Goal: Communication & Community: Participate in discussion

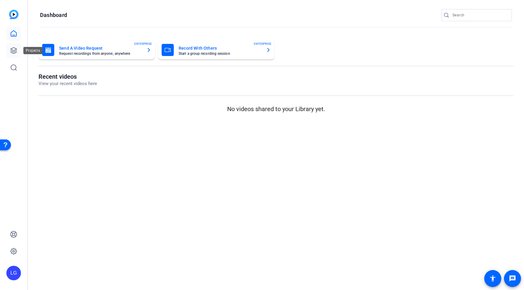
click at [16, 50] on icon at bounding box center [13, 50] width 7 height 7
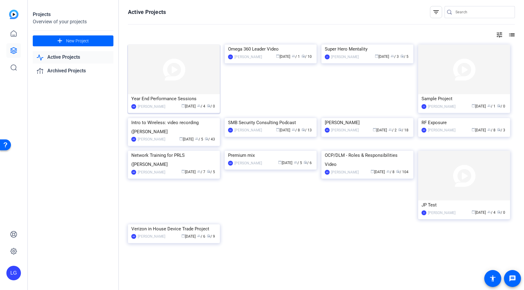
click at [188, 72] on img at bounding box center [174, 70] width 92 height 50
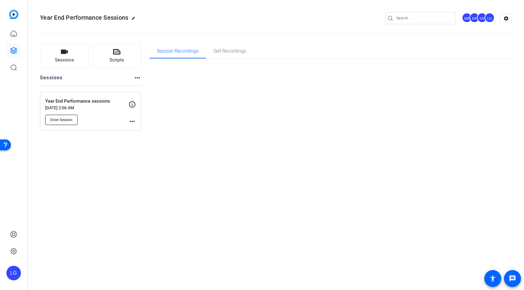
click at [71, 119] on span "Enter Session" at bounding box center [61, 120] width 22 height 5
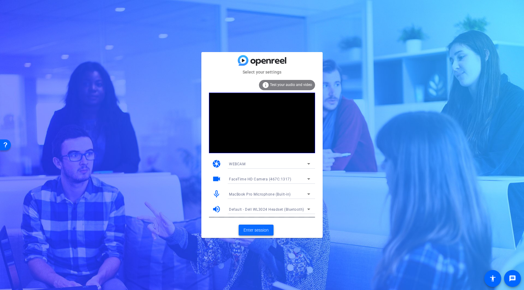
click at [260, 232] on span "Enter session" at bounding box center [255, 230] width 25 height 6
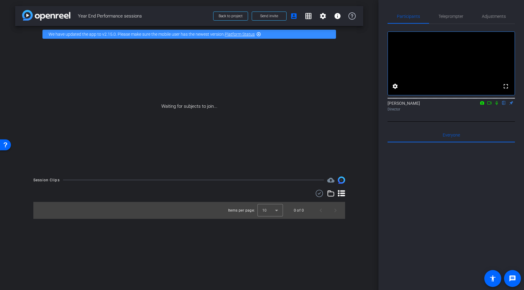
click at [497, 105] on icon at bounding box center [496, 103] width 5 height 4
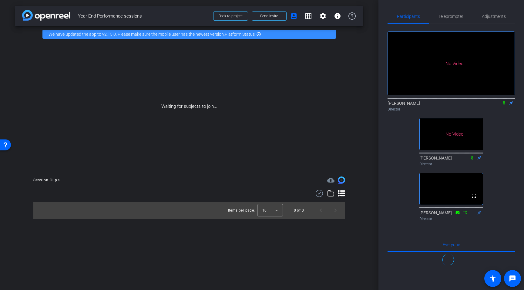
click at [503, 105] on icon at bounding box center [504, 103] width 5 height 4
click at [505, 105] on icon at bounding box center [504, 103] width 5 height 4
click at [504, 105] on icon at bounding box center [504, 103] width 2 height 4
click at [504, 105] on icon at bounding box center [504, 103] width 5 height 4
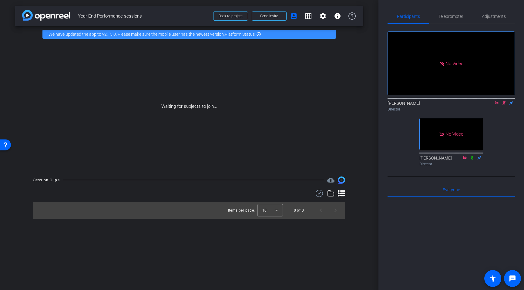
click at [493, 106] on mat-icon at bounding box center [496, 102] width 7 height 5
click at [488, 105] on icon at bounding box center [489, 103] width 5 height 4
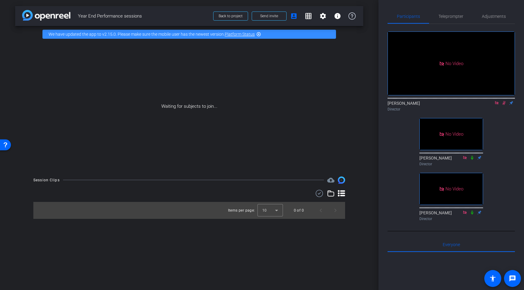
click at [495, 134] on div "No Video Lou Garinga Director No Video Michael Barbieri Director No Video Kaveh…" at bounding box center [451, 124] width 127 height 200
click at [502, 105] on icon at bounding box center [504, 103] width 5 height 4
click at [503, 105] on icon at bounding box center [504, 103] width 2 height 4
click at [505, 105] on icon at bounding box center [504, 103] width 5 height 4
click at [503, 105] on icon at bounding box center [504, 103] width 5 height 4
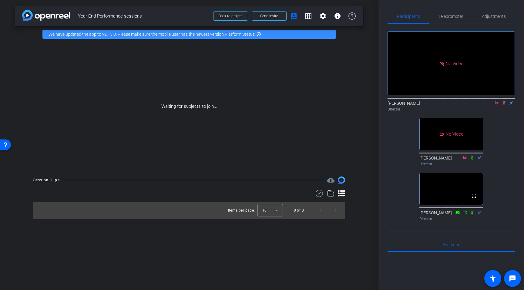
click at [502, 105] on icon at bounding box center [504, 103] width 5 height 4
click at [496, 105] on icon at bounding box center [496, 103] width 5 height 4
click at [480, 160] on icon at bounding box center [479, 158] width 5 height 4
click at [496, 105] on icon at bounding box center [496, 103] width 2 height 4
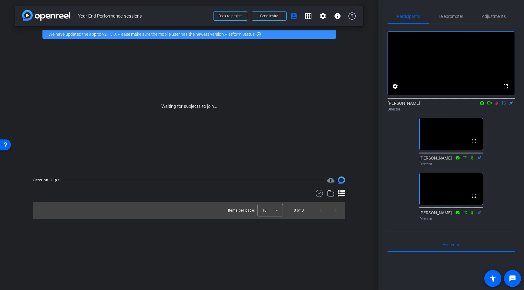
click at [496, 105] on icon at bounding box center [496, 103] width 3 height 4
click at [497, 105] on icon at bounding box center [496, 103] width 5 height 4
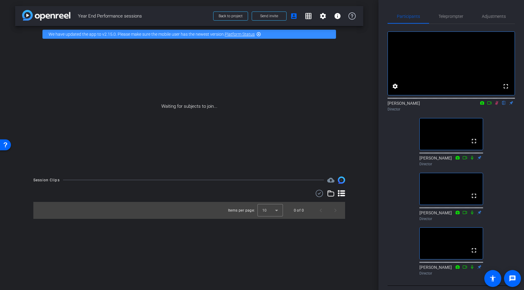
click at [498, 105] on icon at bounding box center [496, 103] width 5 height 4
click at [498, 105] on icon at bounding box center [496, 103] width 2 height 4
click at [488, 105] on icon at bounding box center [489, 103] width 5 height 4
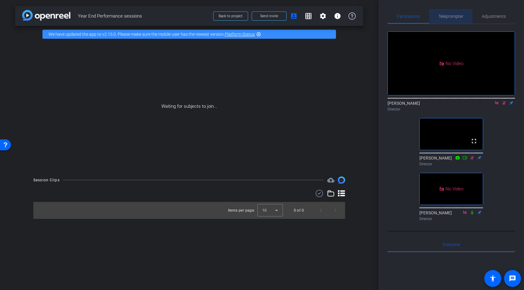
click at [462, 16] on span "Teleprompter" at bounding box center [450, 16] width 25 height 4
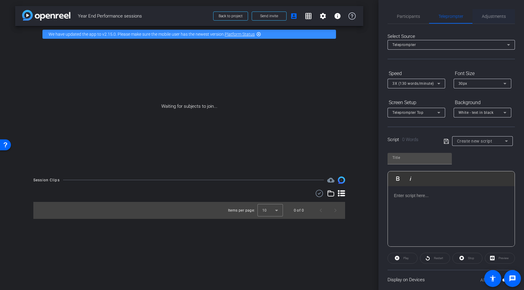
click at [495, 20] on span "Adjustments" at bounding box center [494, 16] width 24 height 15
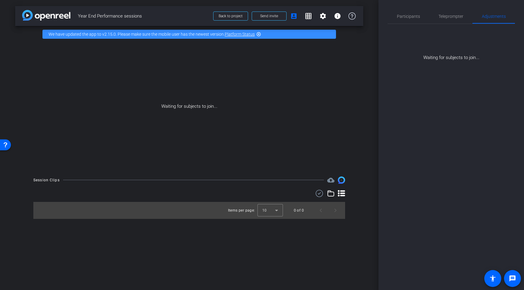
click at [258, 128] on div "Waiting for subjects to join..." at bounding box center [189, 106] width 348 height 128
click at [418, 20] on span "Participants" at bounding box center [408, 16] width 23 height 15
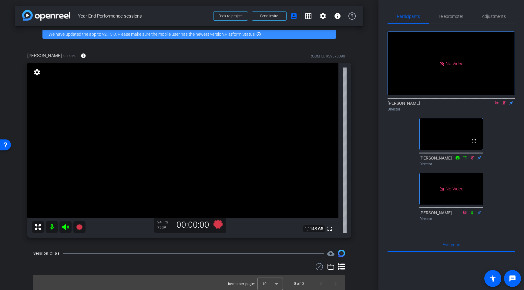
click at [504, 101] on icon at bounding box center [503, 103] width 3 height 4
click at [505, 101] on icon at bounding box center [504, 103] width 5 height 4
click at [488, 16] on span "Adjustments" at bounding box center [494, 16] width 24 height 4
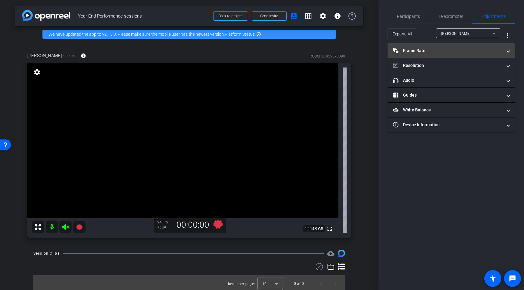
click at [447, 52] on mat-panel-title "Frame Rate Frame Rate" at bounding box center [447, 51] width 109 height 6
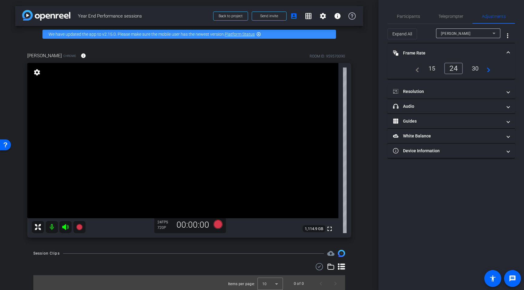
click at [478, 67] on div "30" at bounding box center [475, 68] width 16 height 10
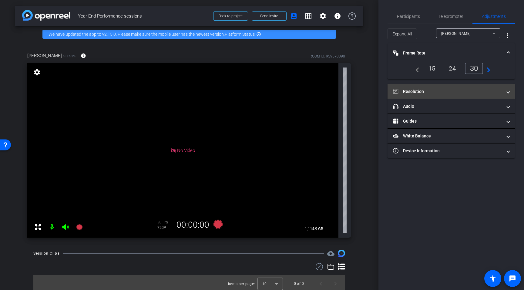
click at [461, 94] on mat-panel-title "Resolution" at bounding box center [447, 92] width 109 height 6
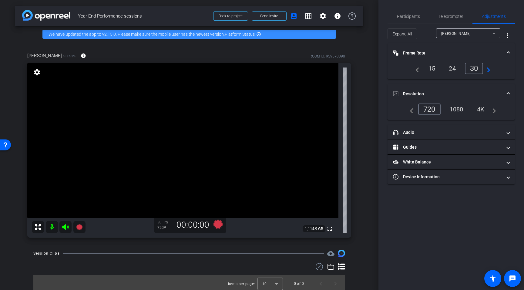
click at [461, 111] on div "1080" at bounding box center [456, 109] width 23 height 10
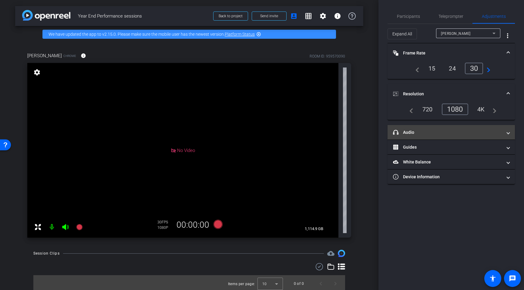
click at [449, 135] on mat-panel-title "headphone icon Audio" at bounding box center [447, 132] width 109 height 6
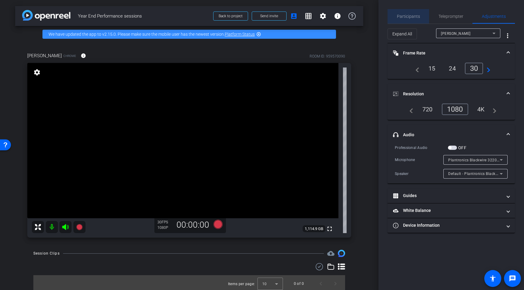
click at [409, 19] on span "Participants" at bounding box center [408, 16] width 23 height 15
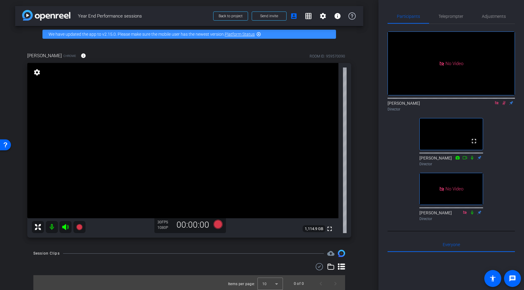
scroll to position [2, 0]
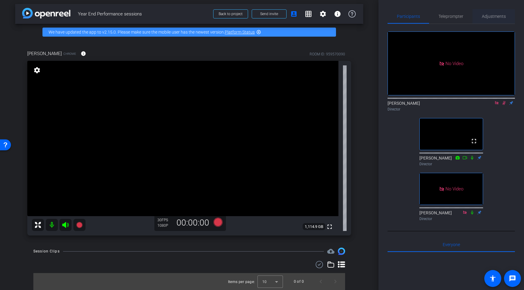
click at [502, 14] on span "Adjustments" at bounding box center [494, 16] width 24 height 4
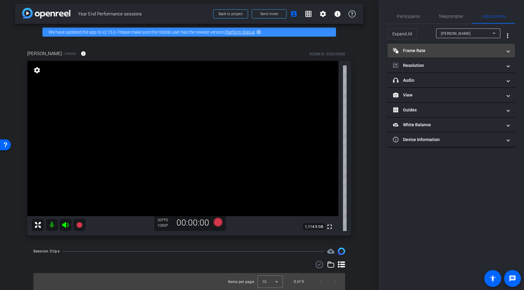
click at [465, 51] on mat-panel-title "Frame Rate Frame Rate" at bounding box center [447, 51] width 109 height 6
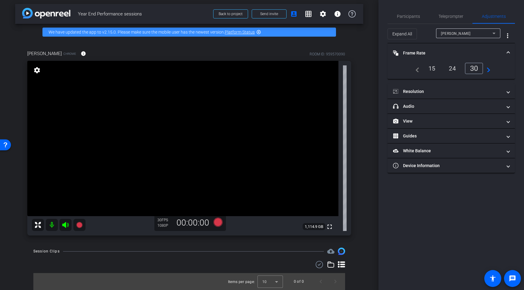
click at [475, 40] on div at bounding box center [468, 41] width 64 height 7
click at [475, 36] on div "Mike Guest" at bounding box center [467, 34] width 52 height 8
click at [475, 36] on div at bounding box center [262, 145] width 524 height 290
click at [439, 91] on mat-panel-title "Resolution" at bounding box center [447, 92] width 109 height 6
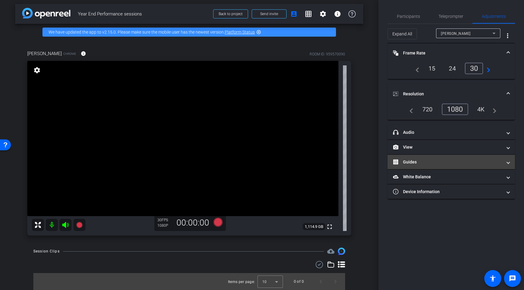
click at [429, 163] on mat-panel-title "Guides" at bounding box center [447, 162] width 109 height 6
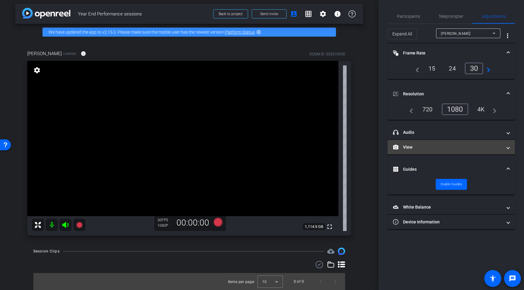
click at [432, 149] on mat-panel-title "View" at bounding box center [447, 147] width 109 height 6
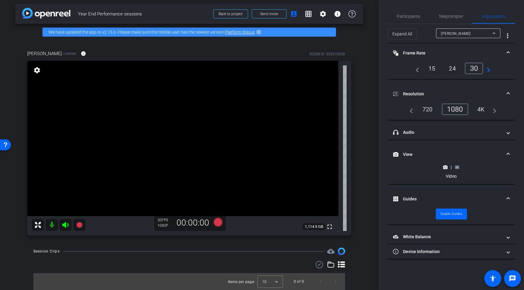
click at [459, 167] on icon at bounding box center [457, 167] width 5 height 5
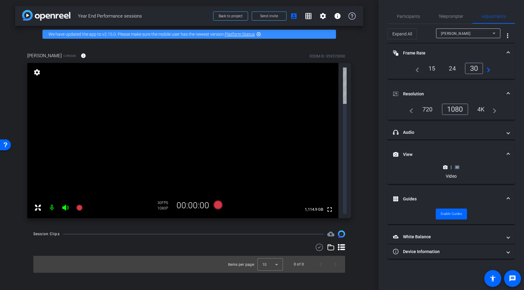
scroll to position [0, 0]
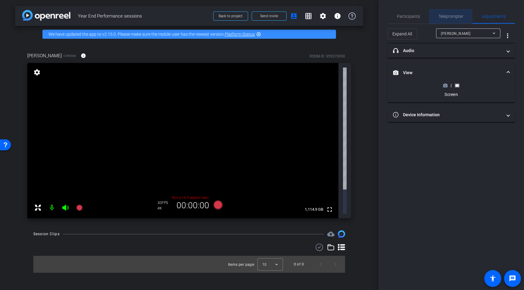
click at [450, 18] on span "Teleprompter" at bounding box center [450, 16] width 25 height 4
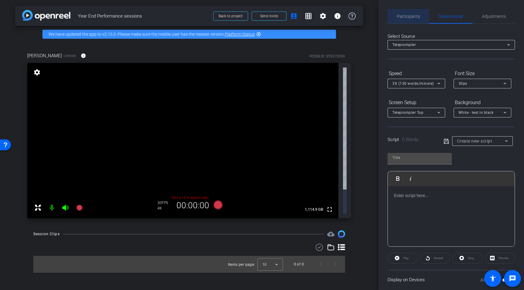
click at [414, 21] on span "Participants" at bounding box center [408, 16] width 23 height 15
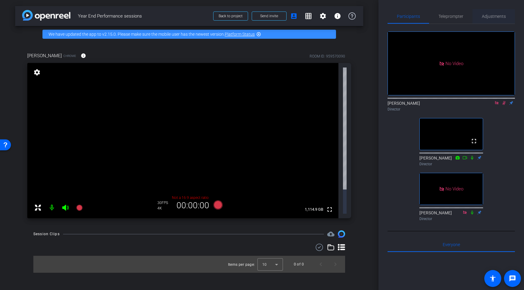
click at [487, 15] on span "Adjustments" at bounding box center [494, 16] width 24 height 4
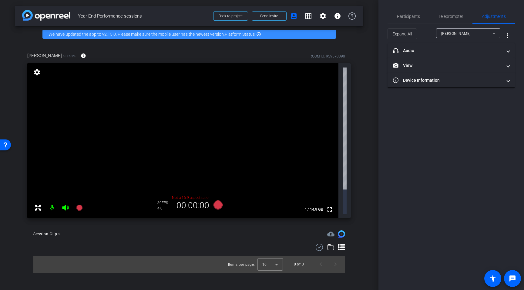
click at [464, 33] on div "Mike Guest" at bounding box center [467, 34] width 52 height 8
click at [461, 32] on div at bounding box center [262, 145] width 524 height 290
click at [453, 20] on span "Teleprompter" at bounding box center [450, 16] width 25 height 15
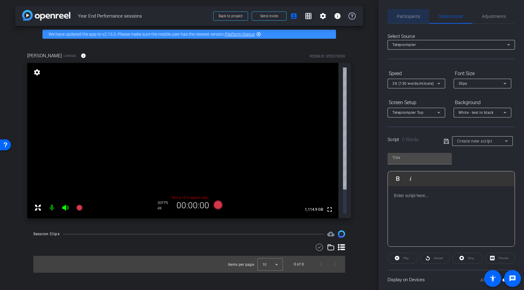
click at [414, 16] on span "Participants" at bounding box center [408, 16] width 23 height 4
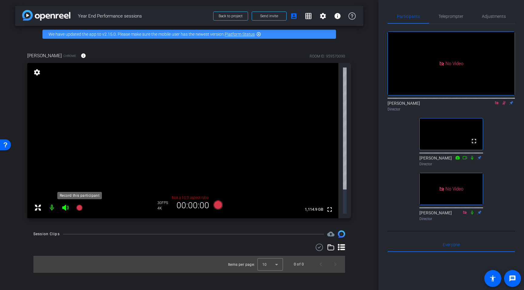
click at [77, 205] on icon at bounding box center [79, 208] width 6 height 6
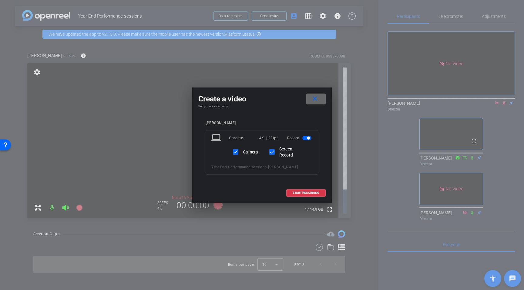
click at [318, 99] on mat-icon "close" at bounding box center [315, 99] width 8 height 8
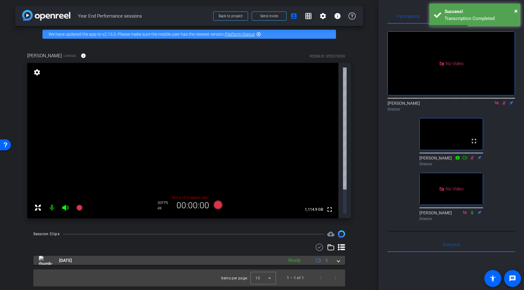
click at [341, 256] on mat-expansion-panel-header "[DATE] Ready 2" at bounding box center [189, 260] width 312 height 9
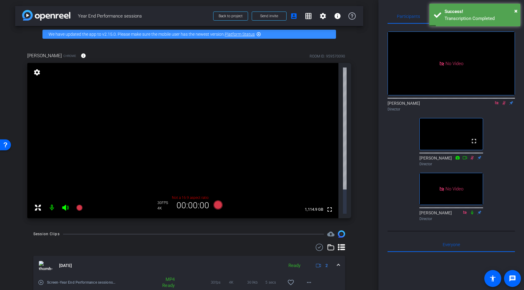
scroll to position [15, 0]
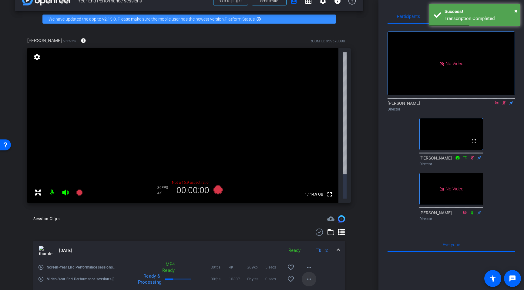
click at [307, 276] on mat-icon "more_horiz" at bounding box center [308, 279] width 7 height 7
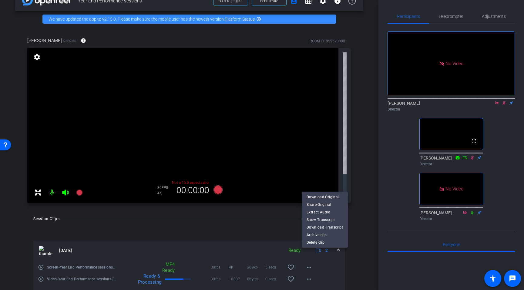
click at [336, 256] on div at bounding box center [262, 145] width 524 height 290
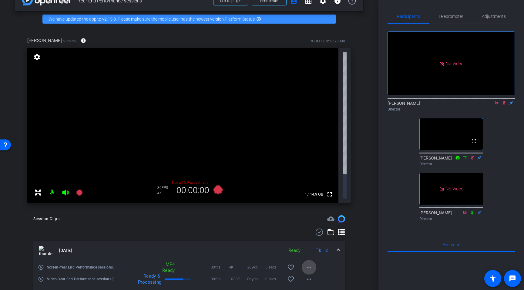
click at [308, 264] on mat-icon "more_horiz" at bounding box center [308, 267] width 7 height 7
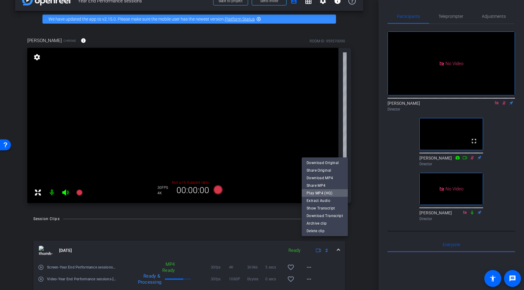
click at [334, 191] on span "Play MP4 (HQ)" at bounding box center [325, 193] width 36 height 7
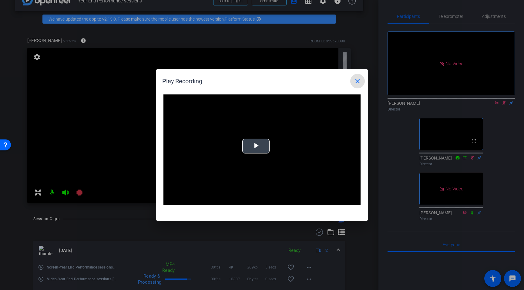
click at [256, 146] on span "Video Player" at bounding box center [256, 146] width 0 height 0
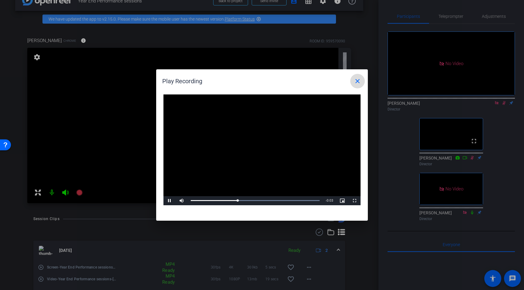
click at [356, 82] on mat-icon "close" at bounding box center [357, 81] width 7 height 7
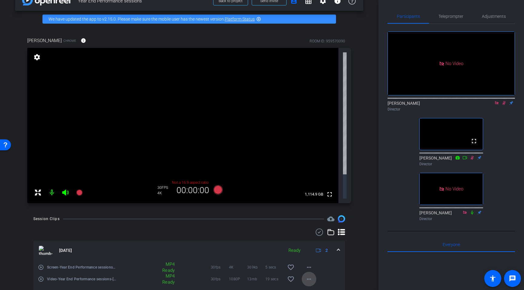
click at [311, 272] on span at bounding box center [309, 279] width 15 height 15
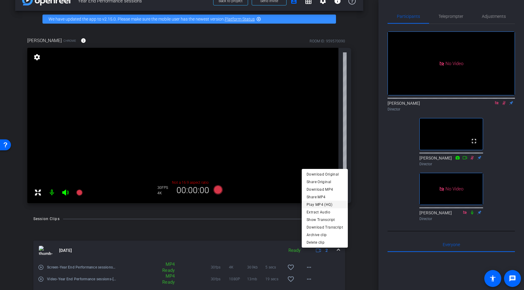
click at [327, 206] on span "Play MP4 (HQ)" at bounding box center [325, 204] width 36 height 7
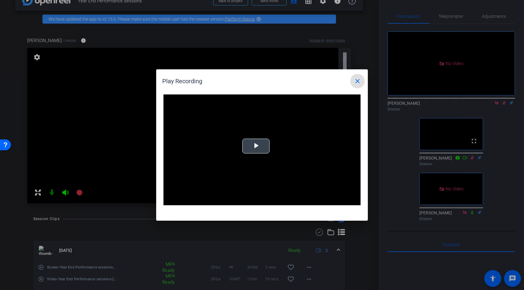
scroll to position [0, 0]
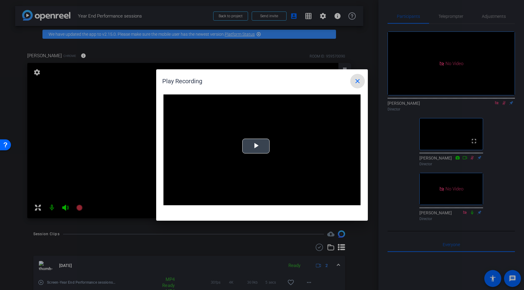
click at [256, 146] on span "Video Player" at bounding box center [256, 146] width 0 height 0
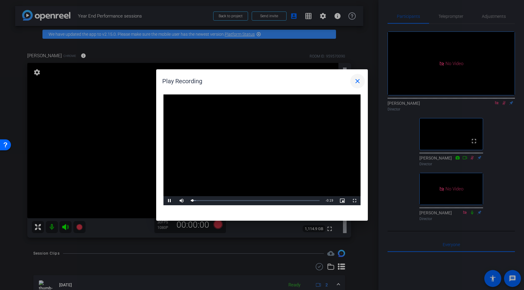
click at [358, 82] on mat-icon "close" at bounding box center [357, 81] width 7 height 7
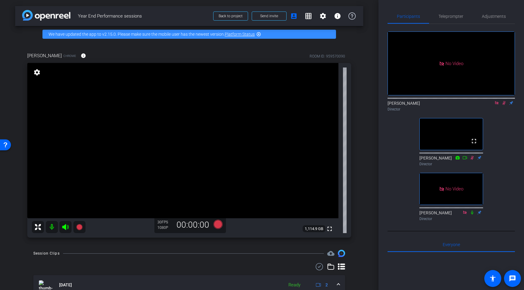
click at [503, 101] on icon at bounding box center [504, 103] width 5 height 4
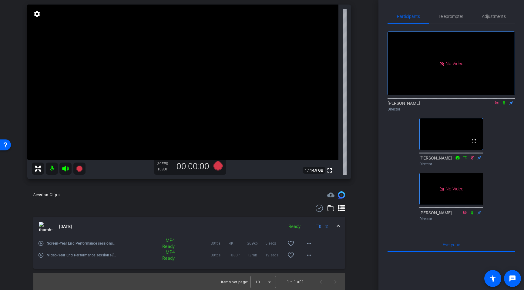
scroll to position [59, 0]
click at [504, 101] on icon at bounding box center [504, 103] width 2 height 4
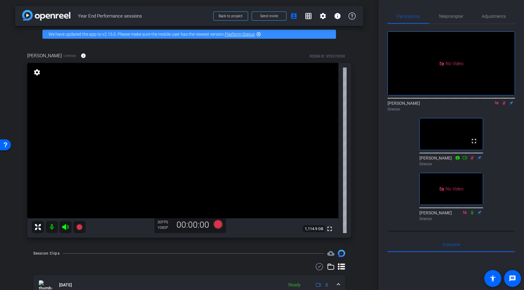
scroll to position [0, 0]
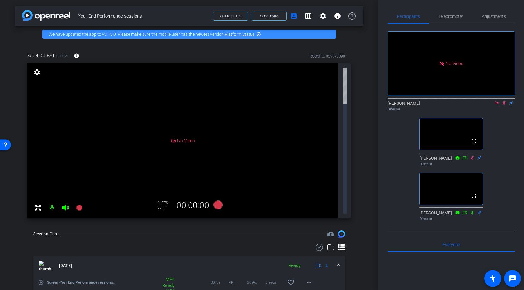
click at [505, 101] on icon at bounding box center [503, 103] width 3 height 4
click at [503, 101] on icon at bounding box center [504, 103] width 2 height 4
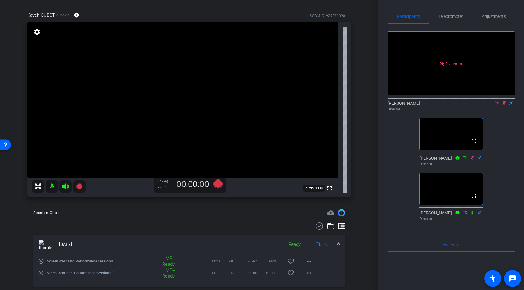
scroll to position [59, 0]
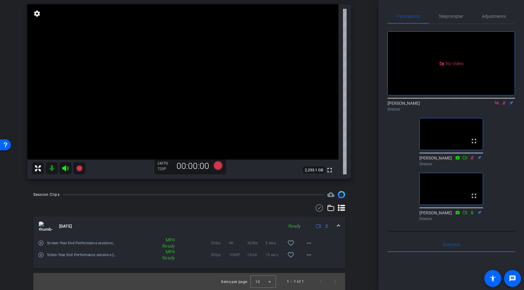
click at [503, 101] on icon at bounding box center [504, 103] width 5 height 4
click at [504, 101] on icon at bounding box center [504, 103] width 2 height 4
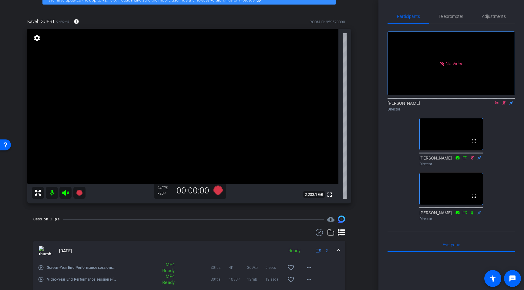
scroll to position [34, 0]
click at [37, 38] on mat-icon "settings" at bounding box center [37, 38] width 8 height 7
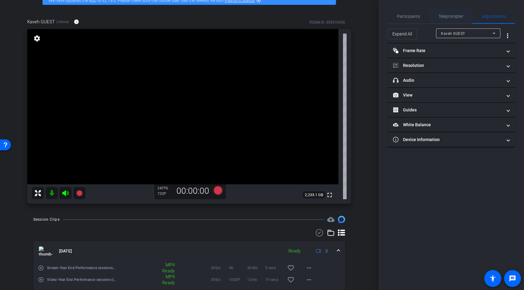
click at [448, 17] on span "Teleprompter" at bounding box center [450, 16] width 25 height 4
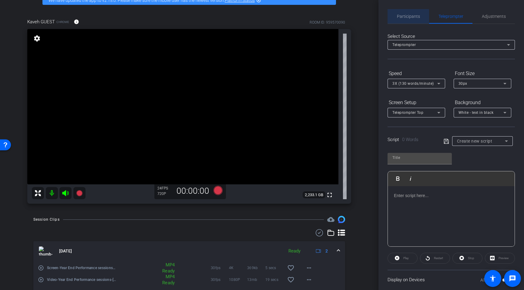
click at [408, 18] on span "Participants" at bounding box center [408, 16] width 23 height 4
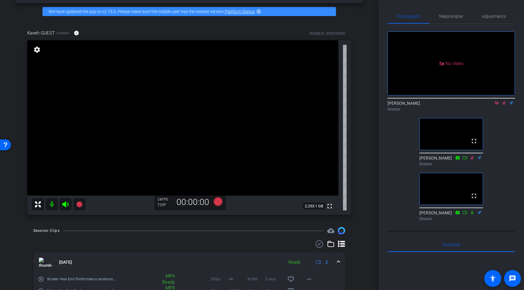
scroll to position [22, 0]
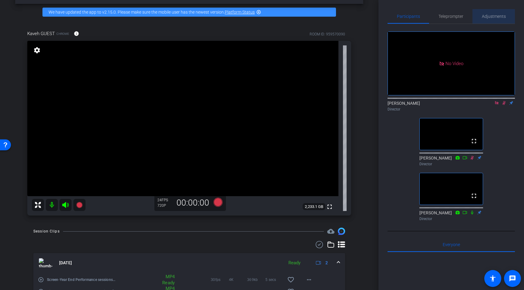
click at [483, 20] on span "Adjustments" at bounding box center [494, 16] width 24 height 15
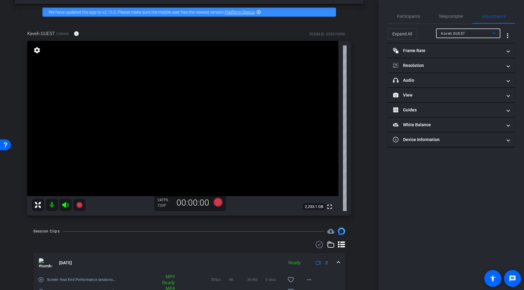
click at [470, 35] on div "Kaveh GUEST" at bounding box center [467, 34] width 52 height 8
click at [419, 52] on div at bounding box center [262, 145] width 524 height 290
click at [428, 52] on mat-panel-title "Frame Rate Frame Rate" at bounding box center [447, 51] width 109 height 6
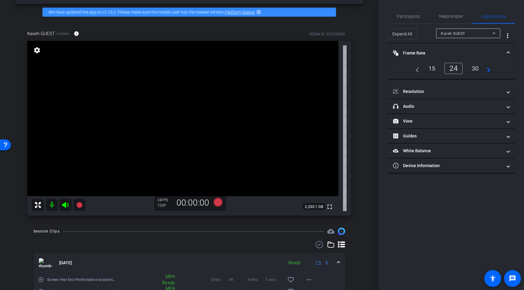
click at [478, 65] on div "30" at bounding box center [475, 68] width 16 height 10
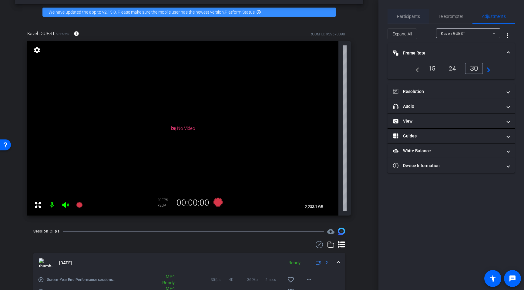
scroll to position [0, 0]
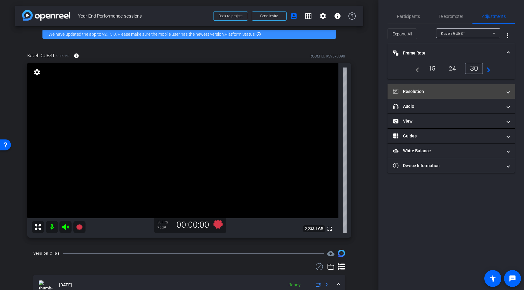
click at [425, 94] on mat-panel-title "Resolution" at bounding box center [447, 92] width 109 height 6
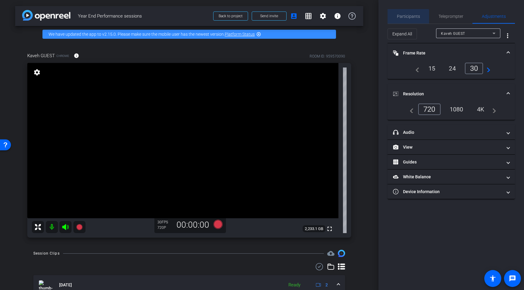
click at [407, 20] on span "Participants" at bounding box center [408, 16] width 23 height 15
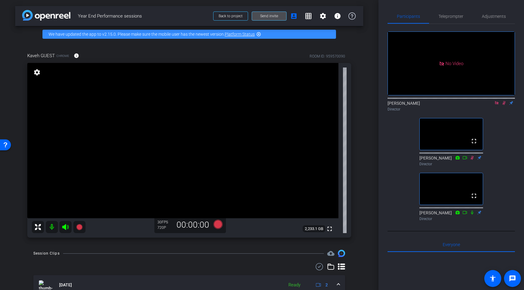
click at [259, 17] on span at bounding box center [269, 16] width 34 height 15
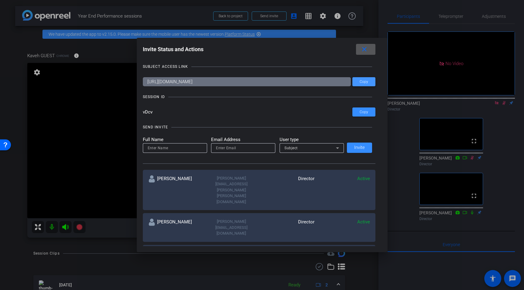
click at [360, 86] on span at bounding box center [363, 82] width 23 height 15
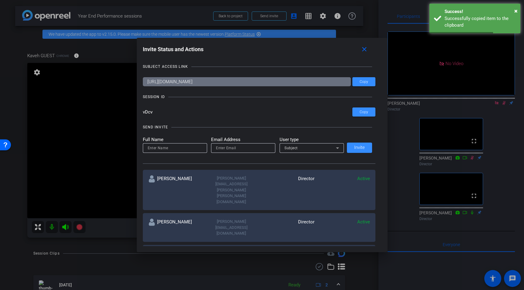
click at [21, 51] on div at bounding box center [262, 145] width 524 height 290
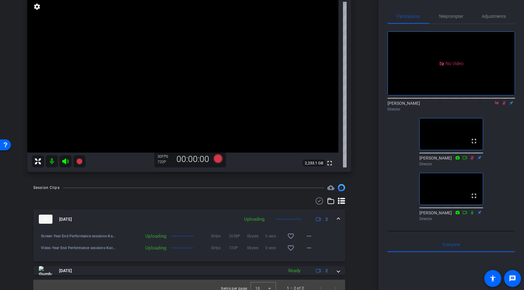
scroll to position [72, 0]
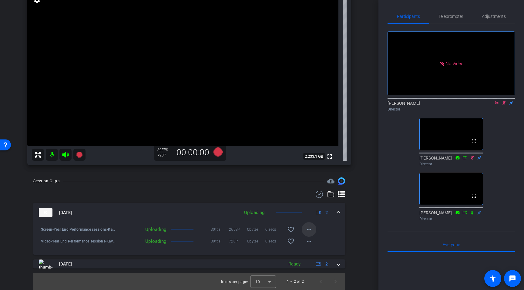
click at [312, 229] on mat-icon "more_horiz" at bounding box center [308, 229] width 7 height 7
click at [324, 226] on div at bounding box center [262, 145] width 524 height 290
click at [311, 227] on mat-icon "more_horiz" at bounding box center [308, 229] width 7 height 7
click at [334, 227] on div at bounding box center [262, 145] width 524 height 290
click at [311, 242] on mat-icon "more_horiz" at bounding box center [308, 241] width 7 height 7
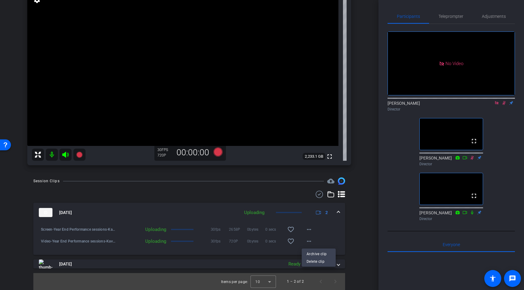
click at [504, 85] on div at bounding box center [262, 145] width 524 height 290
drag, startPoint x: 504, startPoint y: 86, endPoint x: 372, endPoint y: 233, distance: 197.9
click at [372, 233] on div "arrow_back Year End Performance sessions Back to project Send invite account_bo…" at bounding box center [262, 145] width 524 height 290
click at [312, 232] on mat-icon "more_horiz" at bounding box center [308, 229] width 7 height 7
click at [333, 229] on div at bounding box center [262, 145] width 524 height 290
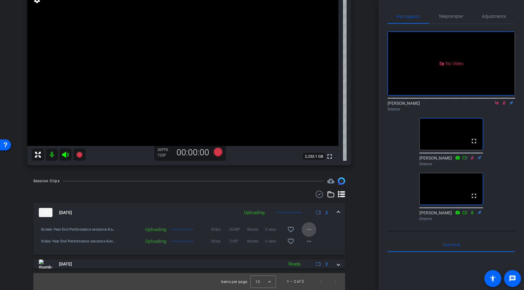
click at [309, 229] on mat-icon "more_horiz" at bounding box center [308, 229] width 7 height 7
click at [331, 227] on div at bounding box center [262, 145] width 524 height 290
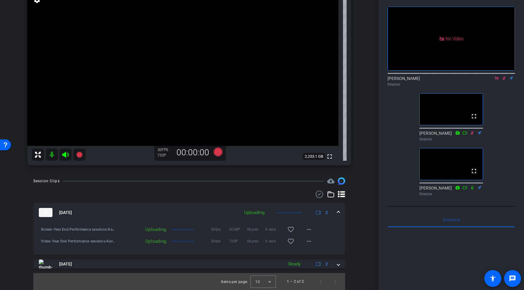
scroll to position [0, 0]
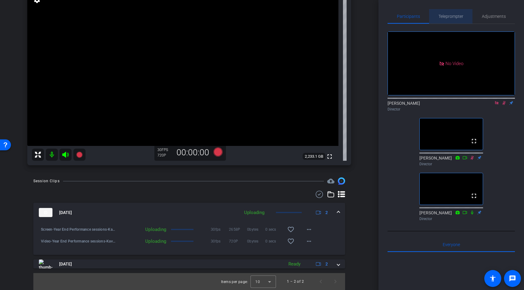
click at [454, 18] on span "Teleprompter" at bounding box center [450, 16] width 25 height 4
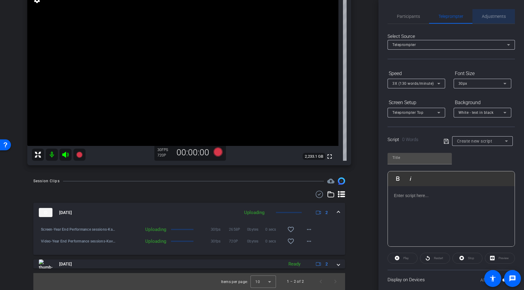
click at [483, 16] on span "Adjustments" at bounding box center [494, 16] width 24 height 4
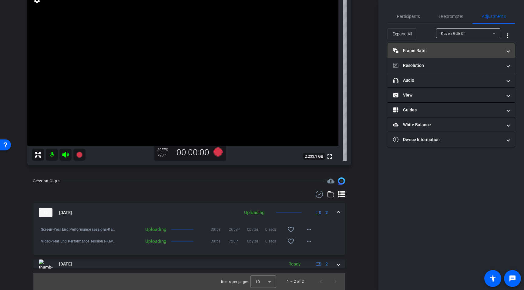
click at [450, 51] on mat-panel-title "Frame Rate Frame Rate" at bounding box center [447, 51] width 109 height 6
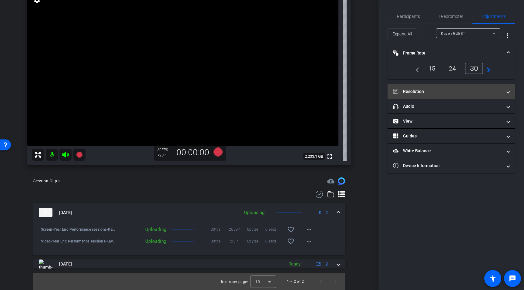
click at [441, 92] on mat-panel-title "Resolution" at bounding box center [447, 92] width 109 height 6
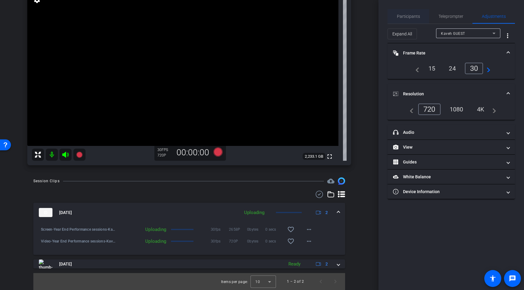
click at [416, 19] on span "Participants" at bounding box center [408, 16] width 23 height 15
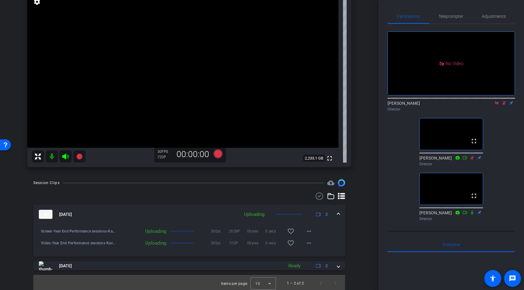
scroll to position [72, 0]
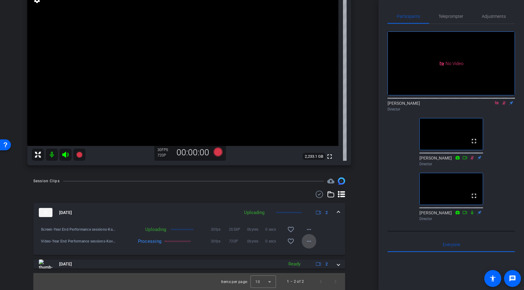
click at [307, 241] on mat-icon "more_horiz" at bounding box center [308, 241] width 7 height 7
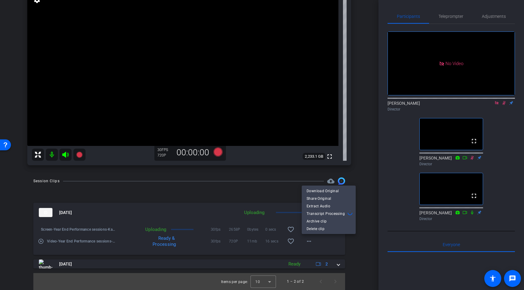
click at [332, 248] on div at bounding box center [262, 145] width 524 height 290
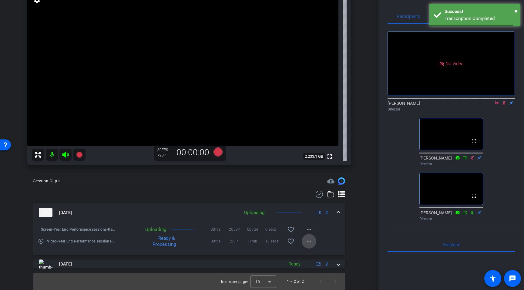
click at [308, 242] on mat-icon "more_horiz" at bounding box center [308, 241] width 7 height 7
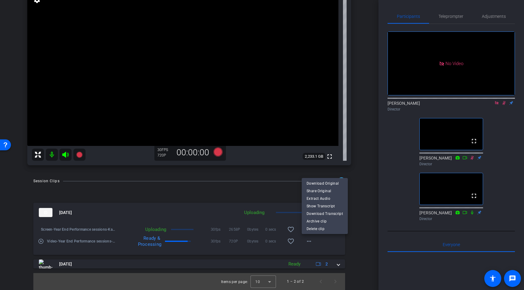
click at [339, 250] on div at bounding box center [262, 145] width 524 height 290
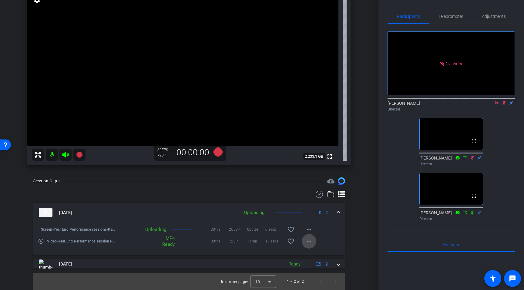
click at [314, 240] on span at bounding box center [309, 241] width 15 height 15
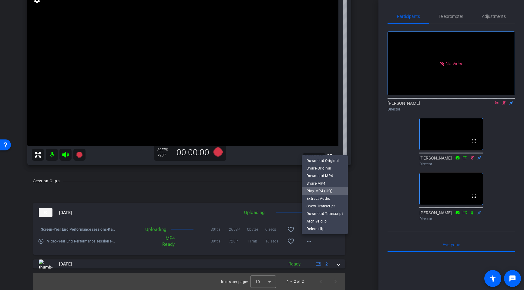
click at [329, 191] on span "Play MP4 (HQ)" at bounding box center [325, 191] width 36 height 7
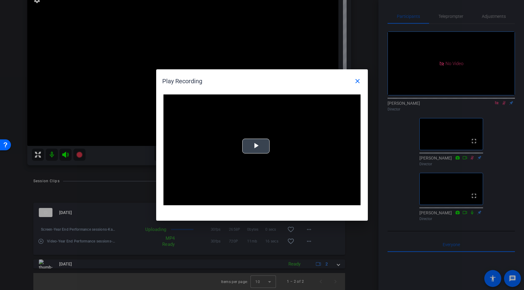
click at [256, 146] on span "Video Player" at bounding box center [256, 146] width 0 height 0
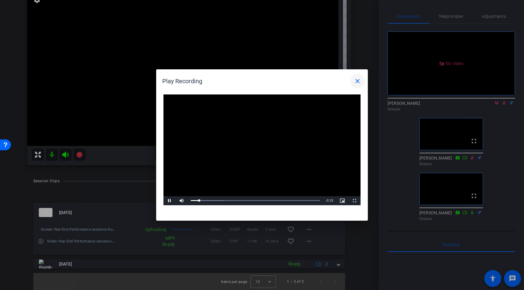
click at [356, 83] on mat-icon "close" at bounding box center [357, 81] width 7 height 7
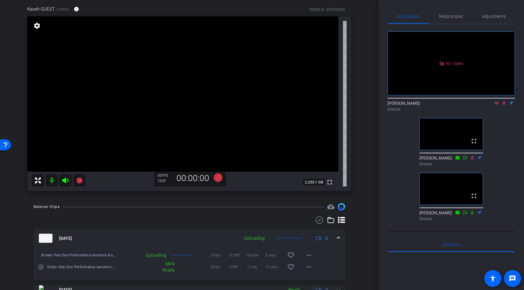
scroll to position [55, 0]
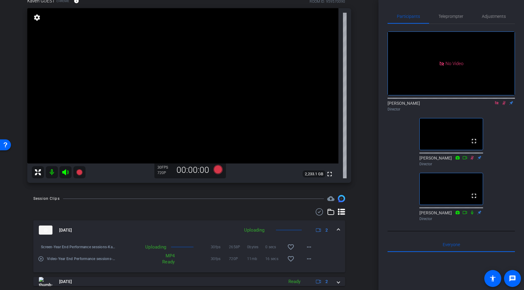
click at [504, 101] on icon at bounding box center [504, 103] width 5 height 4
click at [503, 101] on icon at bounding box center [503, 103] width 3 height 4
click at [504, 101] on icon at bounding box center [504, 103] width 2 height 4
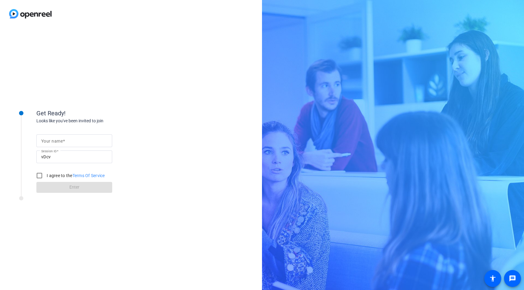
click at [80, 142] on input "Your name" at bounding box center [74, 140] width 66 height 7
type input ":"
type input "Lou"
click at [37, 177] on input "I agree to the Terms Of Service" at bounding box center [39, 176] width 12 height 12
checkbox input "true"
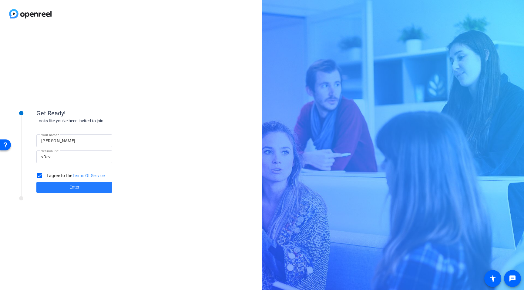
click at [53, 187] on span at bounding box center [74, 187] width 76 height 15
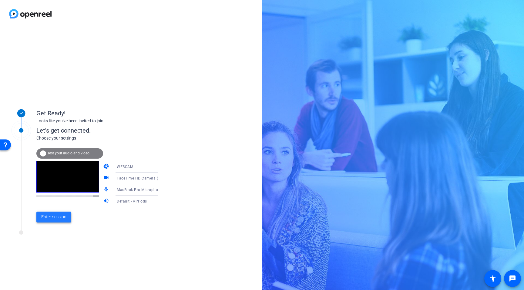
click at [57, 218] on span "Enter session" at bounding box center [53, 217] width 25 height 6
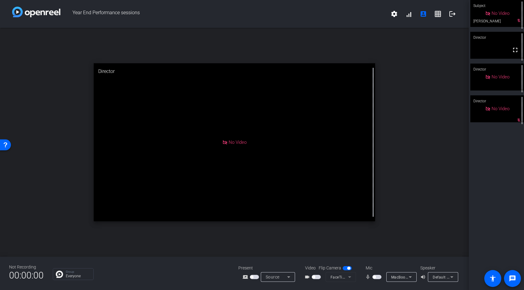
click at [377, 277] on span "button" at bounding box center [376, 277] width 9 height 4
click at [433, 277] on span "Default - AirPods" at bounding box center [448, 277] width 30 height 5
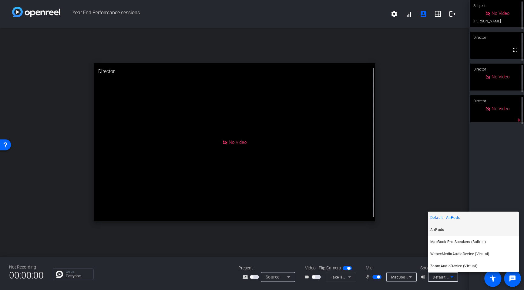
click at [445, 234] on mat-option "AirPods" at bounding box center [473, 230] width 91 height 12
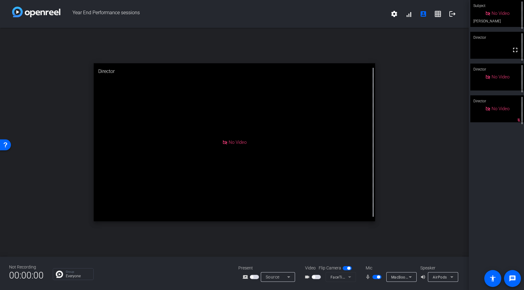
click at [317, 277] on span "button" at bounding box center [316, 277] width 9 height 4
click at [375, 278] on span "button" at bounding box center [376, 277] width 9 height 4
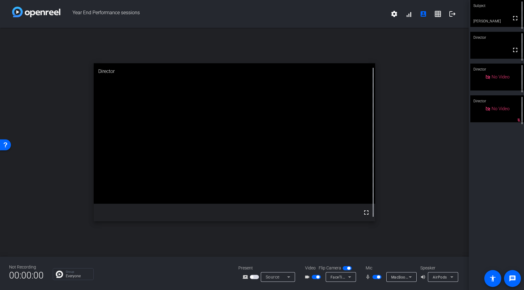
click at [276, 277] on span "Source" at bounding box center [273, 277] width 14 height 5
click at [256, 277] on div at bounding box center [262, 145] width 524 height 290
click at [254, 278] on span "button" at bounding box center [254, 277] width 9 height 4
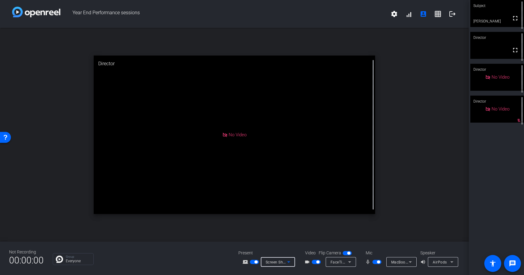
click at [292, 263] on icon at bounding box center [288, 261] width 7 height 7
click at [388, 219] on div at bounding box center [262, 137] width 524 height 275
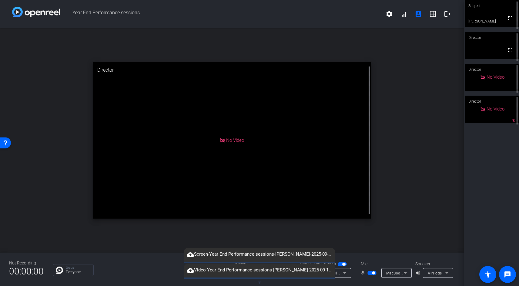
click at [354, 230] on div "open_in_new Director No Video" at bounding box center [232, 140] width 464 height 224
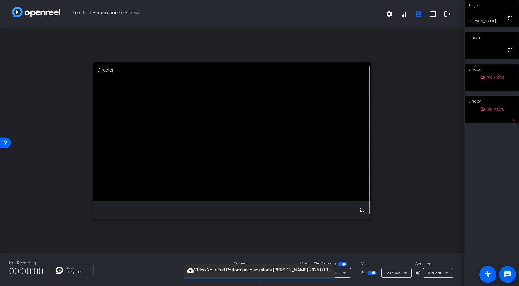
click at [314, 244] on div "open_in_new Director fullscreen" at bounding box center [232, 140] width 464 height 224
drag, startPoint x: 297, startPoint y: 271, endPoint x: 275, endPoint y: 271, distance: 21.8
click at [275, 271] on span "cloud_upload Video-Year End Performance sessions-Lou-2025-09-17-10-23-36-891-0.…" at bounding box center [260, 269] width 152 height 7
click at [286, 281] on div at bounding box center [273, 280] width 34 height 7
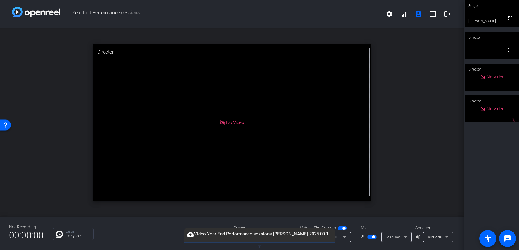
click at [261, 246] on span "▼" at bounding box center [259, 246] width 5 height 5
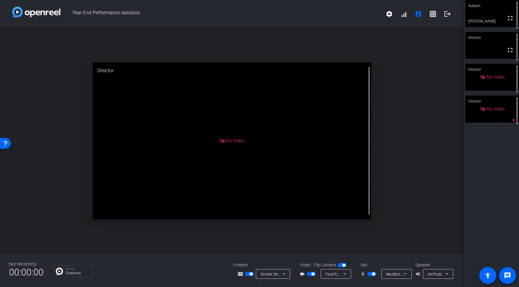
click at [289, 274] on div "Screen Sharing" at bounding box center [273, 274] width 34 height 10
click at [279, 248] on span "Screen Sharing" at bounding box center [271, 250] width 26 height 7
click at [247, 273] on span "button" at bounding box center [249, 274] width 9 height 4
click at [248, 273] on span "button" at bounding box center [246, 273] width 3 height 3
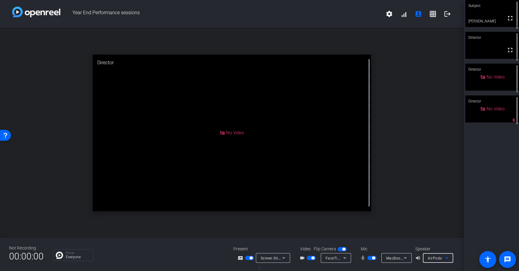
click at [434, 257] on span "AirPods" at bounding box center [435, 258] width 14 height 4
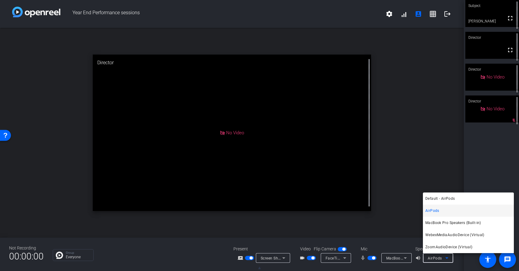
click at [408, 237] on div at bounding box center [259, 135] width 519 height 271
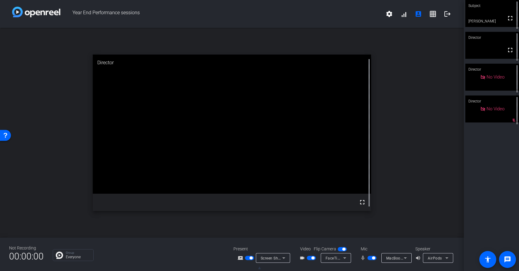
click at [371, 258] on span "button" at bounding box center [371, 258] width 9 height 4
click at [264, 258] on span "Screen Sharing" at bounding box center [274, 258] width 27 height 5
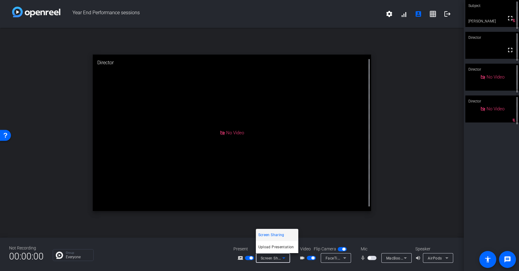
click at [216, 228] on div at bounding box center [259, 135] width 519 height 271
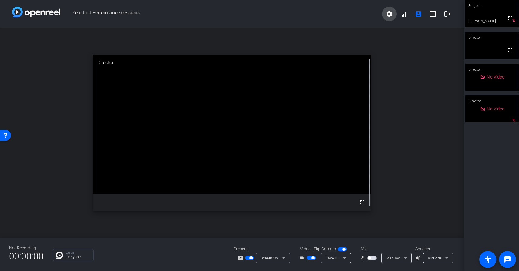
click at [390, 12] on mat-icon "settings" at bounding box center [389, 13] width 7 height 7
click at [409, 72] on div at bounding box center [259, 135] width 519 height 271
click at [370, 258] on span "button" at bounding box center [369, 258] width 3 height 3
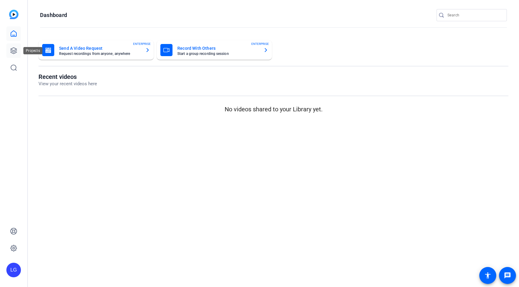
click at [11, 51] on icon at bounding box center [13, 50] width 7 height 7
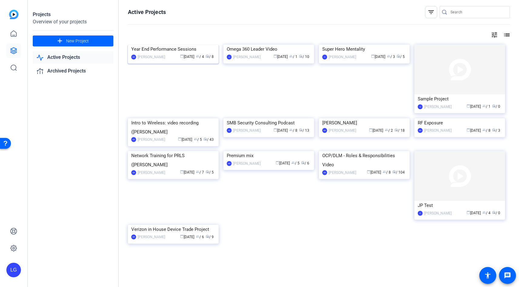
click at [172, 58] on mat-card "Year End Performance Sessions MB Michael Barbieri calendar_today Sep 16 group /…" at bounding box center [173, 54] width 91 height 19
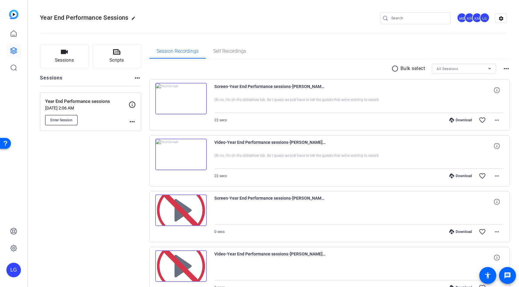
click at [67, 119] on span "Enter Session" at bounding box center [61, 120] width 22 height 5
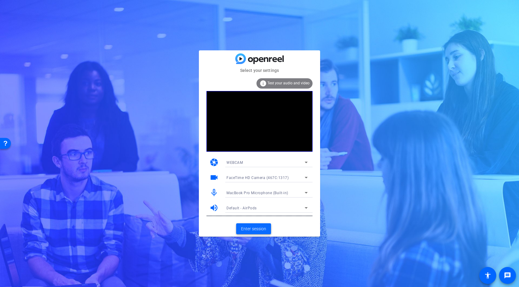
click at [256, 233] on span at bounding box center [253, 228] width 35 height 15
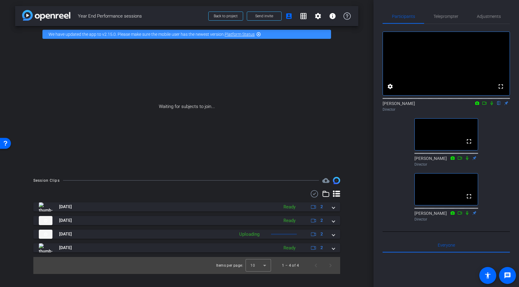
click at [485, 105] on icon at bounding box center [484, 103] width 5 height 4
click at [499, 105] on icon at bounding box center [499, 103] width 5 height 4
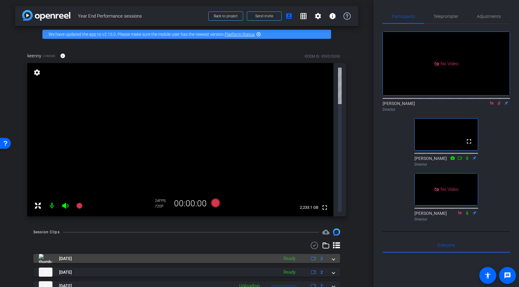
click at [334, 255] on span at bounding box center [333, 258] width 2 height 6
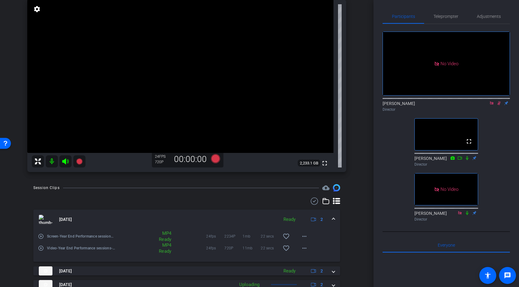
scroll to position [65, 0]
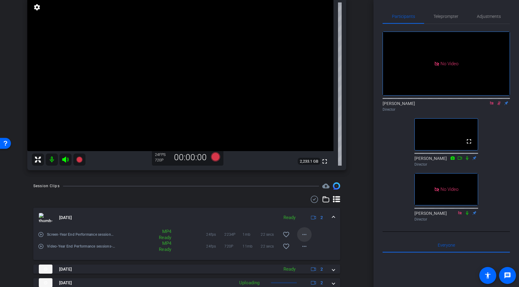
click at [304, 233] on mat-icon "more_horiz" at bounding box center [304, 234] width 7 height 7
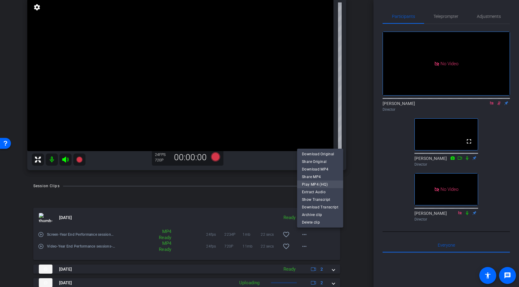
click at [323, 185] on span "Play MP4 (HQ)" at bounding box center [320, 183] width 36 height 7
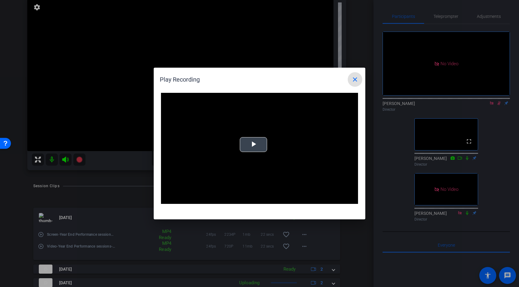
click at [253, 145] on span "Video Player" at bounding box center [253, 145] width 0 height 0
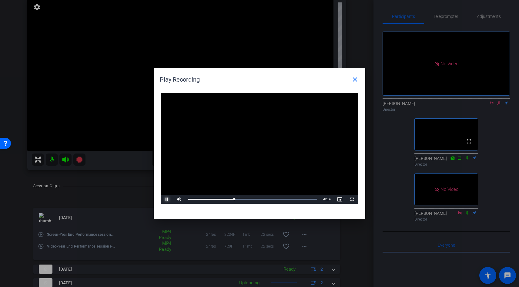
click at [167, 199] on span "Video Player" at bounding box center [167, 199] width 12 height 0
click at [356, 80] on mat-icon "close" at bounding box center [354, 79] width 7 height 7
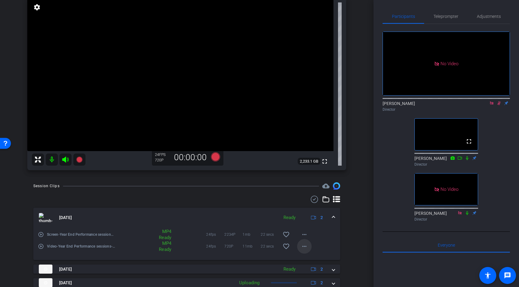
click at [305, 250] on span at bounding box center [304, 246] width 15 height 15
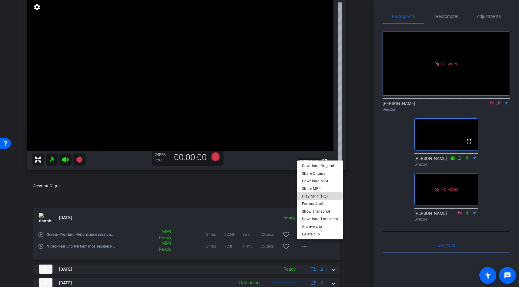
click at [318, 196] on span "Play MP4 (HQ)" at bounding box center [320, 195] width 36 height 7
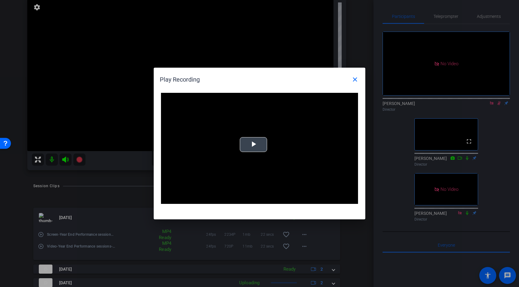
click at [253, 145] on span "Video Player" at bounding box center [253, 145] width 0 height 0
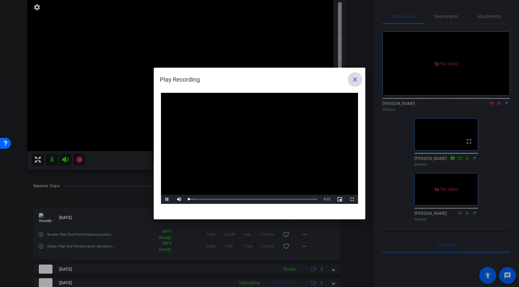
click at [357, 79] on mat-icon "close" at bounding box center [354, 79] width 7 height 7
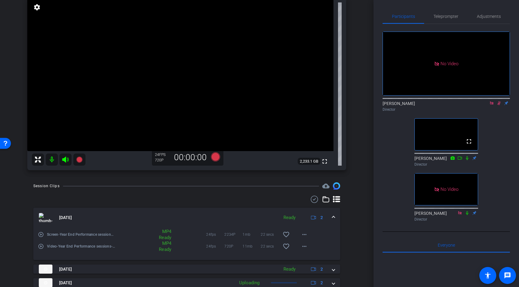
click at [499, 105] on icon at bounding box center [499, 103] width 5 height 4
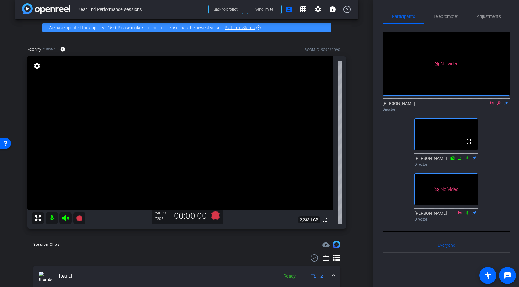
scroll to position [0, 0]
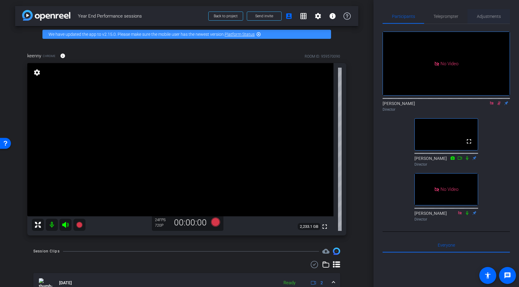
click at [486, 12] on span "Adjustments" at bounding box center [489, 16] width 24 height 15
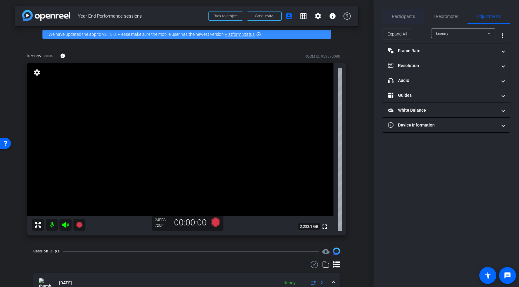
click at [398, 21] on span "Participants" at bounding box center [403, 16] width 23 height 15
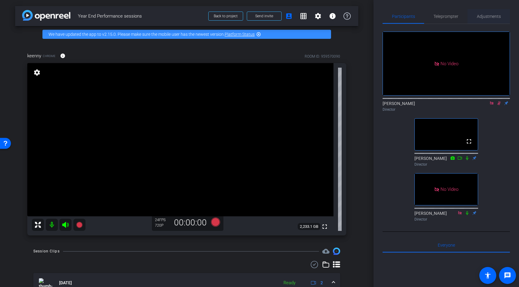
click at [487, 19] on span "Adjustments" at bounding box center [489, 16] width 24 height 15
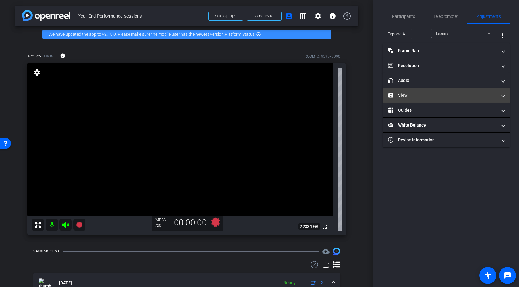
click at [420, 99] on mat-expansion-panel-header "View" at bounding box center [446, 95] width 127 height 15
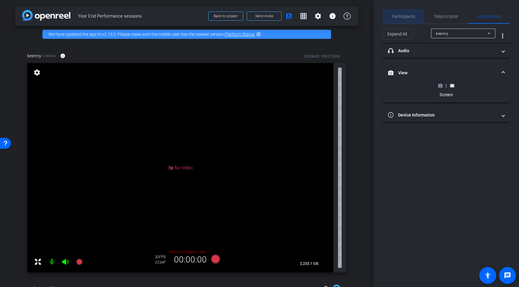
click at [407, 20] on span "Participants" at bounding box center [403, 16] width 23 height 15
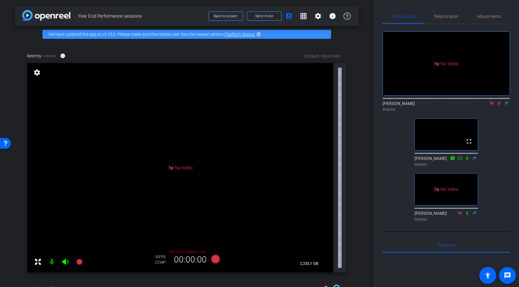
click at [499, 101] on icon at bounding box center [499, 103] width 3 height 4
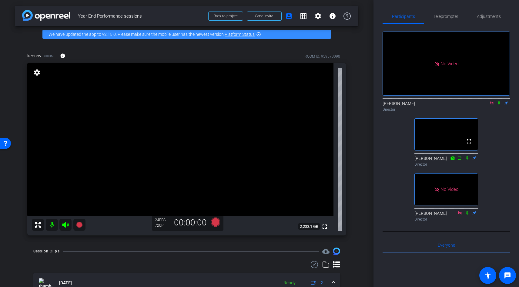
click at [498, 101] on icon at bounding box center [499, 103] width 5 height 4
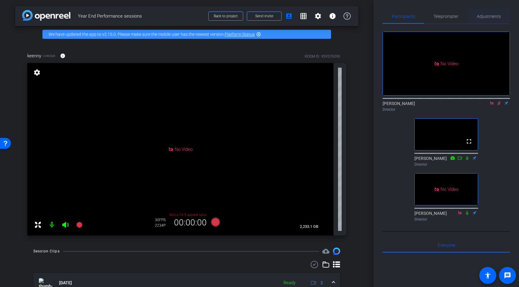
click at [491, 19] on span "Adjustments" at bounding box center [489, 16] width 24 height 15
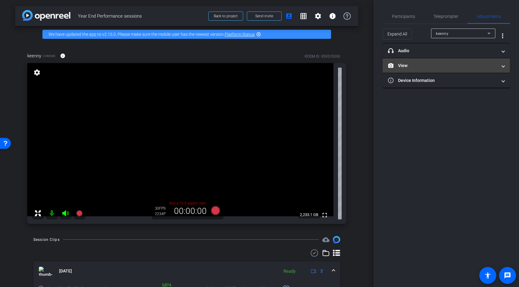
click at [436, 68] on mat-panel-title "View" at bounding box center [442, 65] width 109 height 6
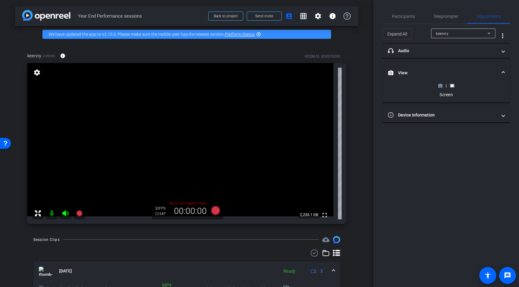
click at [442, 86] on icon at bounding box center [440, 85] width 4 height 3
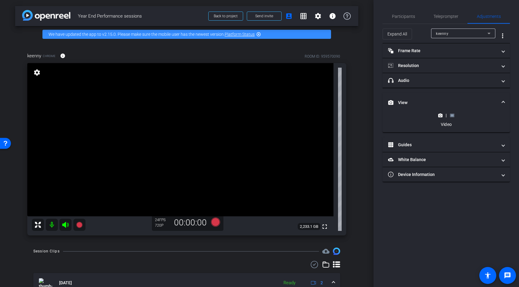
click at [452, 116] on icon at bounding box center [452, 115] width 5 height 5
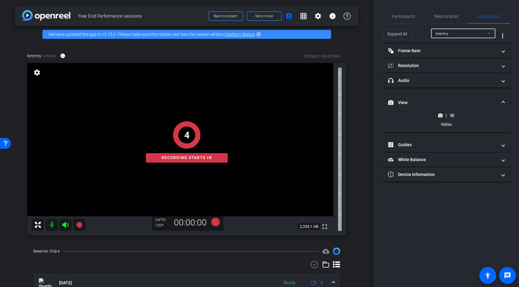
click at [447, 30] on div "keenny" at bounding box center [462, 34] width 52 height 8
click at [420, 35] on div at bounding box center [259, 143] width 519 height 287
click at [407, 35] on span at bounding box center [397, 34] width 29 height 15
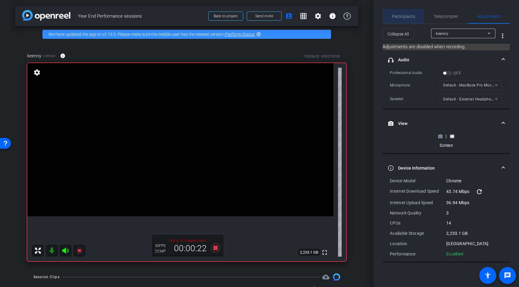
click at [415, 17] on div "Participants" at bounding box center [404, 16] width 42 height 15
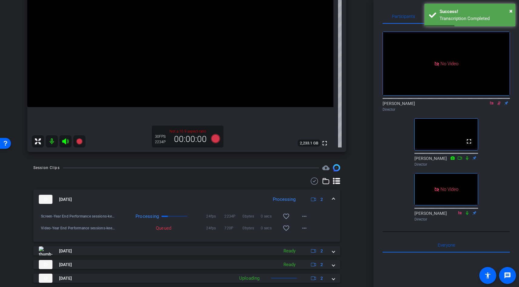
scroll to position [140, 0]
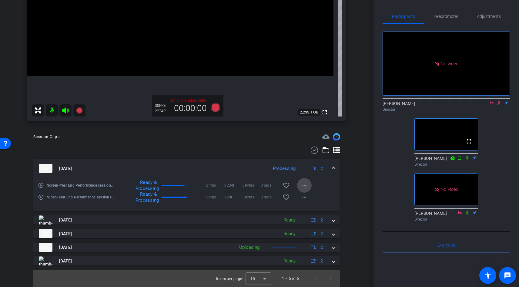
click at [305, 184] on mat-icon "more_horiz" at bounding box center [304, 185] width 7 height 7
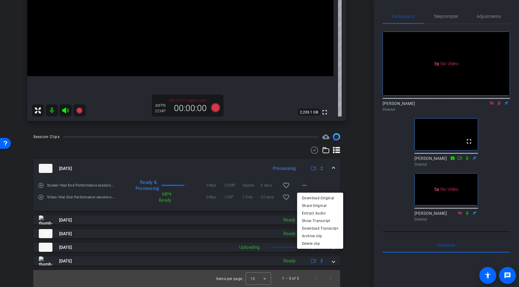
click at [367, 189] on div at bounding box center [259, 143] width 519 height 287
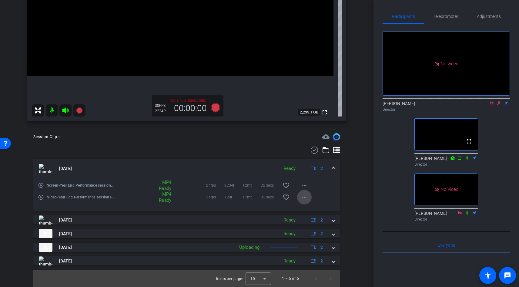
click at [307, 197] on mat-icon "more_horiz" at bounding box center [304, 196] width 7 height 7
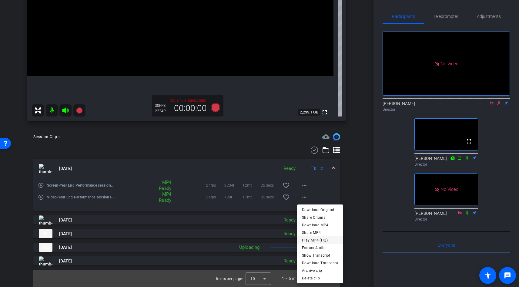
click at [322, 239] on span "Play MP4 (HQ)" at bounding box center [320, 239] width 36 height 7
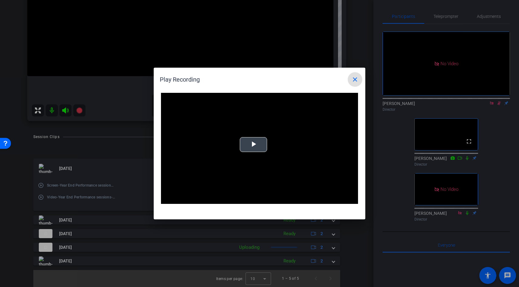
click at [253, 145] on span "Video Player" at bounding box center [253, 145] width 0 height 0
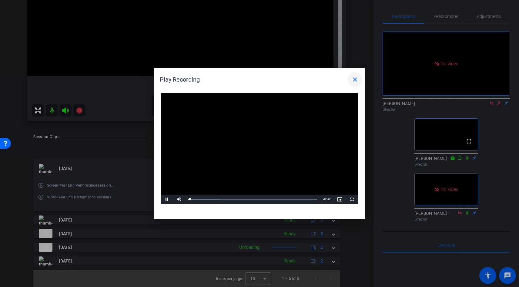
click at [351, 85] on span at bounding box center [355, 79] width 15 height 15
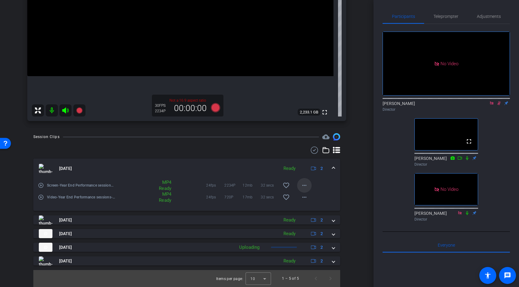
click at [307, 180] on span at bounding box center [304, 185] width 15 height 15
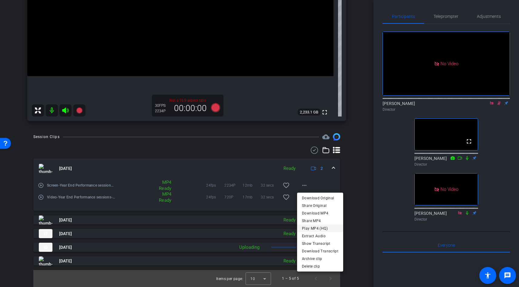
click at [314, 226] on span "Play MP4 (HQ)" at bounding box center [320, 227] width 36 height 7
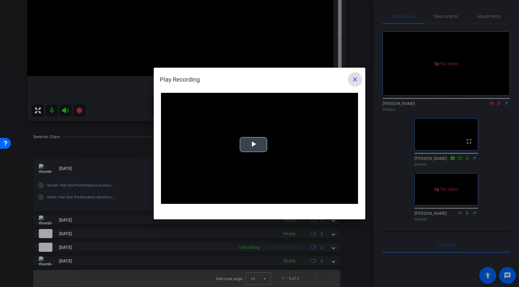
click at [253, 145] on span "Video Player" at bounding box center [253, 145] width 0 height 0
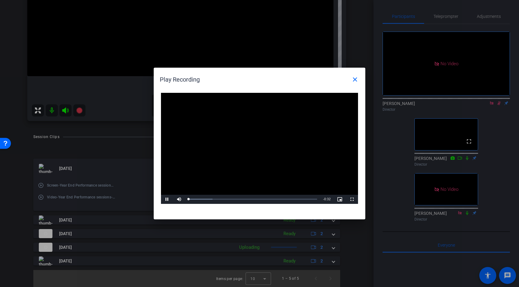
click at [264, 162] on video "Video Player" at bounding box center [259, 148] width 197 height 111
click at [169, 199] on span "Video Player" at bounding box center [167, 199] width 12 height 0
click at [167, 199] on span "Video Player" at bounding box center [167, 199] width 12 height 0
click at [356, 79] on mat-icon "close" at bounding box center [354, 79] width 7 height 7
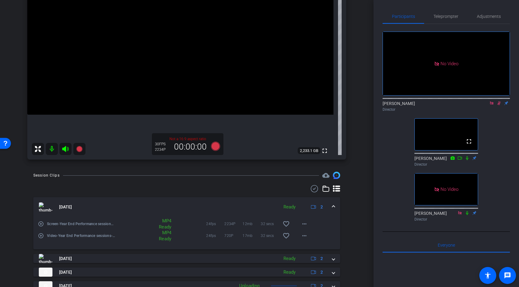
scroll to position [100, 0]
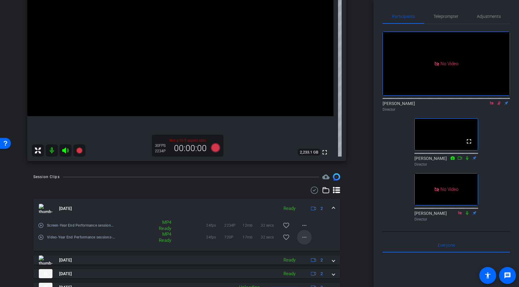
click at [301, 239] on mat-icon "more_horiz" at bounding box center [304, 236] width 7 height 7
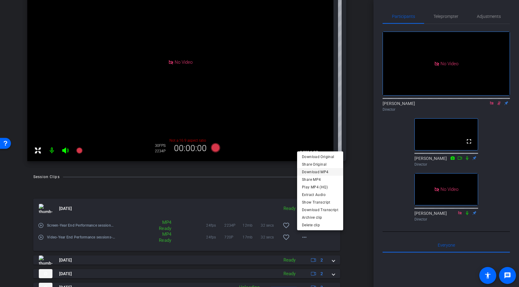
scroll to position [0, 0]
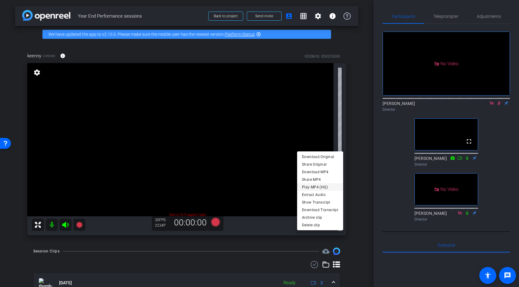
click at [325, 187] on span "Play MP4 (HQ)" at bounding box center [320, 186] width 36 height 7
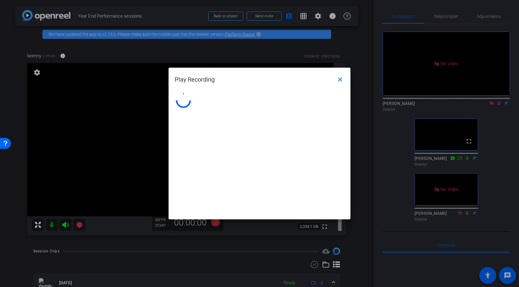
scroll to position [114, 0]
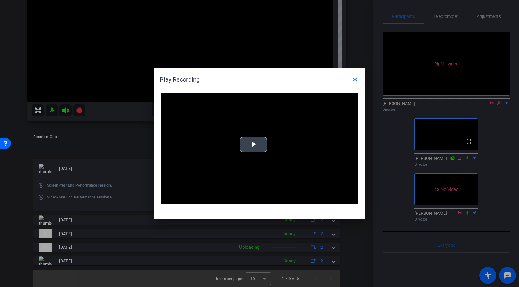
click at [253, 145] on span "Video Player" at bounding box center [253, 145] width 0 height 0
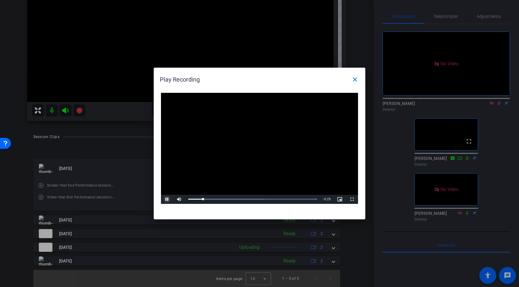
click at [166, 199] on span "Video Player" at bounding box center [167, 199] width 12 height 0
click at [356, 78] on mat-icon "close" at bounding box center [354, 79] width 7 height 7
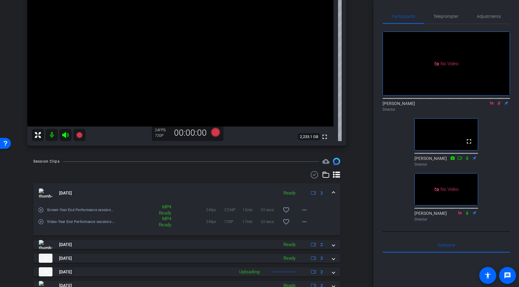
scroll to position [94, 0]
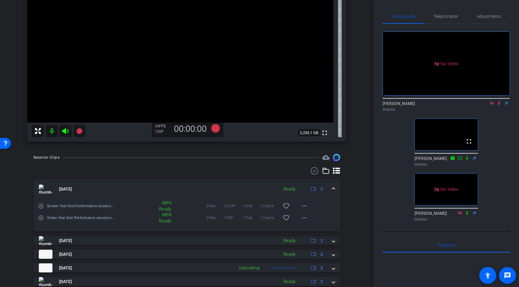
click at [498, 100] on mat-icon at bounding box center [498, 102] width 7 height 5
click at [498, 101] on icon at bounding box center [499, 103] width 2 height 4
click at [498, 101] on icon at bounding box center [499, 103] width 3 height 4
click at [498, 101] on icon at bounding box center [499, 103] width 2 height 4
click at [499, 101] on icon at bounding box center [499, 103] width 3 height 4
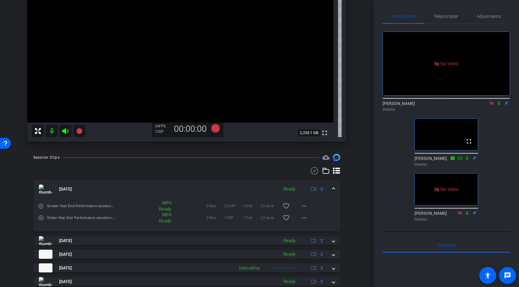
click at [499, 101] on icon at bounding box center [499, 103] width 2 height 4
click at [498, 101] on icon at bounding box center [499, 103] width 3 height 4
